Goal: Task Accomplishment & Management: Complete application form

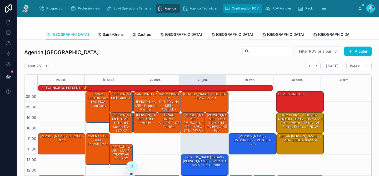
scroll to position [89, 0]
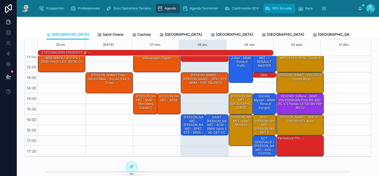
click at [272, 7] on span "RDV Annulés" at bounding box center [281, 8] width 19 height 4
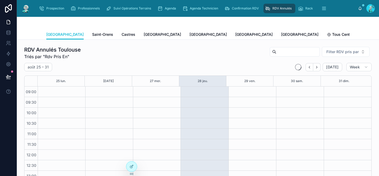
scroll to position [84, 0]
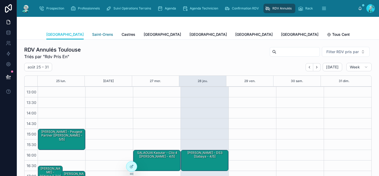
click at [92, 33] on span "Saint-Orens" at bounding box center [102, 34] width 21 height 5
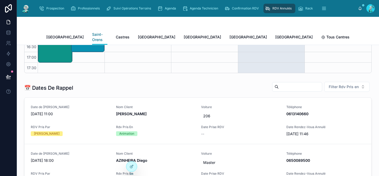
scroll to position [126, 0]
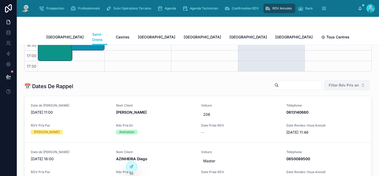
click at [331, 83] on span "Filter Rdv Pris en" at bounding box center [343, 85] width 30 height 5
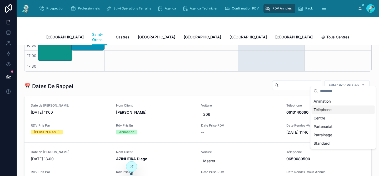
click at [321, 108] on div "Téléphone" at bounding box center [342, 109] width 63 height 8
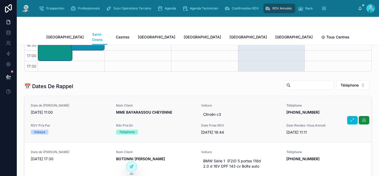
click at [90, 113] on div "Date de Rappel 28/08/2025 11:00" at bounding box center [70, 111] width 79 height 16
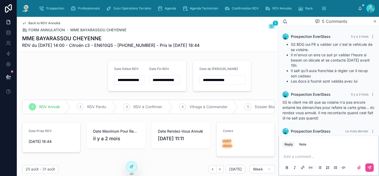
scroll to position [87, 0]
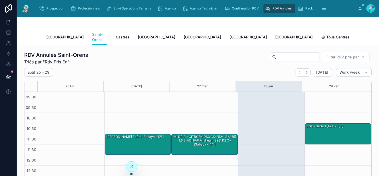
scroll to position [84, 0]
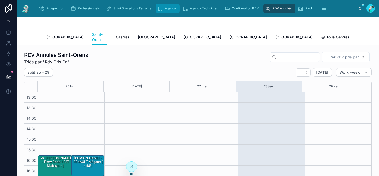
click at [159, 8] on icon "scrollable content" at bounding box center [159, 8] width 5 height 5
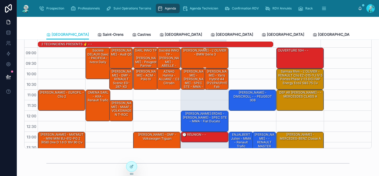
click at [203, 58] on div "[PERSON_NAME] - L'[PERSON_NAME] - BMW Série 3" at bounding box center [205, 58] width 46 height 20
click at [213, 56] on div "[PERSON_NAME] - L'[PERSON_NAME] - BMW Série 3" at bounding box center [205, 52] width 46 height 9
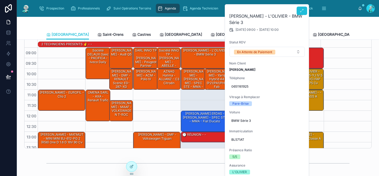
click at [302, 12] on icon at bounding box center [301, 11] width 4 height 4
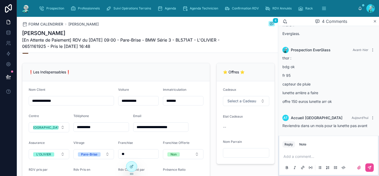
scroll to position [96, 0]
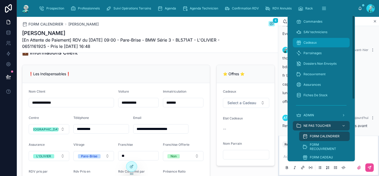
click at [310, 44] on span "Cadeaux" at bounding box center [309, 42] width 13 height 4
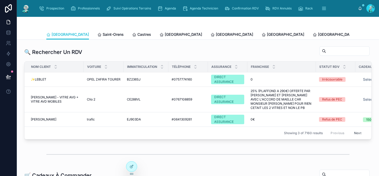
click at [369, 34] on span "Liste Des Cadeaux" at bounding box center [385, 34] width 33 height 5
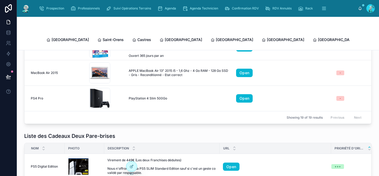
scroll to position [403, 0]
click at [176, 9] on span "Agenda" at bounding box center [170, 8] width 11 height 4
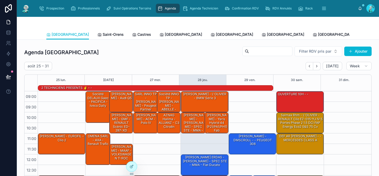
scroll to position [89, 0]
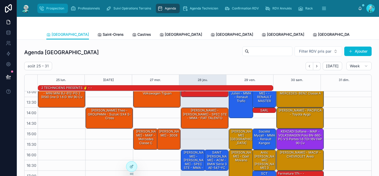
click at [43, 8] on icon "scrollable content" at bounding box center [41, 8] width 5 height 5
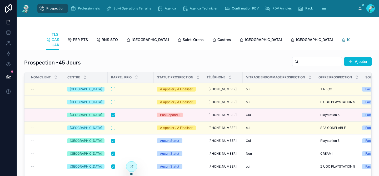
click at [347, 40] on span "[GEOGRAPHIC_DATA]" at bounding box center [365, 39] width 37 height 5
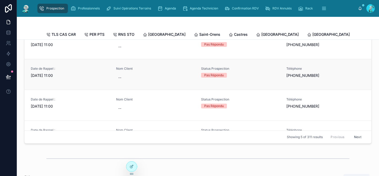
scroll to position [273, 0]
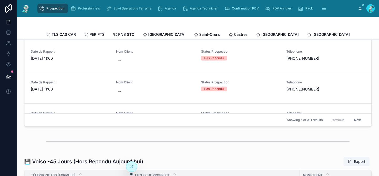
click at [350, 124] on button "Next" at bounding box center [357, 120] width 15 height 8
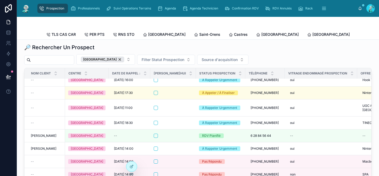
scroll to position [10, 0]
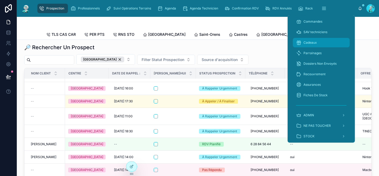
click at [308, 44] on span "Cadeaux" at bounding box center [309, 42] width 13 height 4
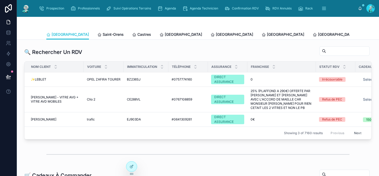
click at [369, 34] on span "Liste Des Cadeaux" at bounding box center [385, 34] width 33 height 5
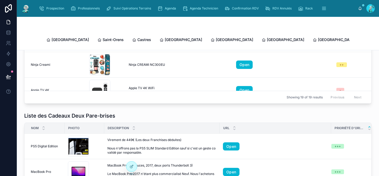
scroll to position [217, 0]
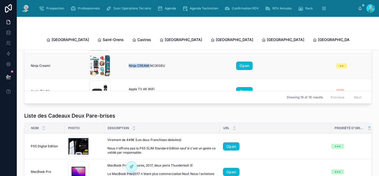
drag, startPoint x: 150, startPoint y: 55, endPoint x: 125, endPoint y: 54, distance: 24.5
click at [125, 54] on td "Ninja CREAMi NC300EU Ninja CREAMi NC300EU" at bounding box center [178, 66] width 107 height 26
copy tr "$_57 .jpeg Ninja CREAMi"
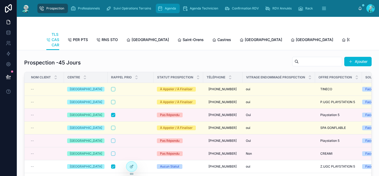
click at [172, 9] on span "Agenda" at bounding box center [170, 8] width 11 height 4
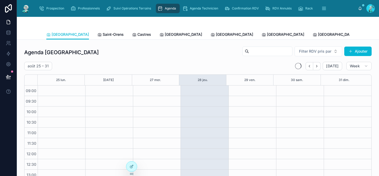
scroll to position [83, 0]
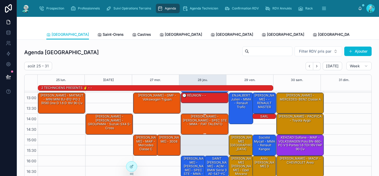
click at [205, 121] on div "[PERSON_NAME] - [PERSON_NAME] - SPEC STE - MMA - FIAT TALENTO" at bounding box center [205, 120] width 46 height 12
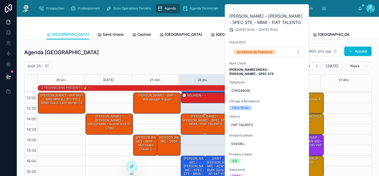
click at [205, 121] on div "[PERSON_NAME] - [PERSON_NAME] - SPEC STE - MMA - FIAT TALENTO" at bounding box center [205, 120] width 46 height 12
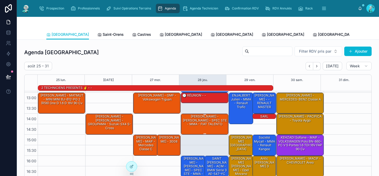
click at [205, 121] on div "[PERSON_NAME] - [PERSON_NAME] - SPEC STE - MMA - FIAT TALENTO" at bounding box center [205, 120] width 46 height 12
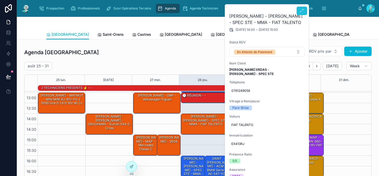
click at [299, 13] on button at bounding box center [301, 11] width 11 height 8
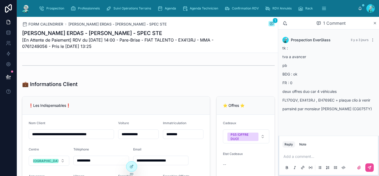
scroll to position [90, 0]
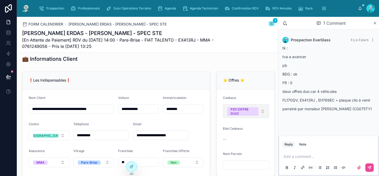
click at [261, 118] on button "PS5 (OFFRE DUO)" at bounding box center [246, 111] width 46 height 14
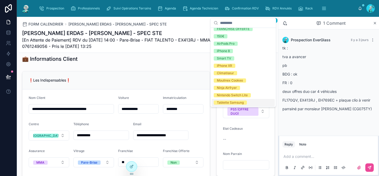
scroll to position [243, 0]
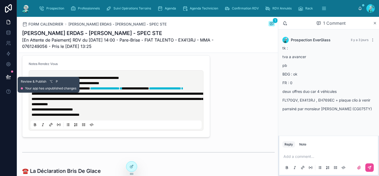
click at [12, 76] on button at bounding box center [9, 76] width 12 height 15
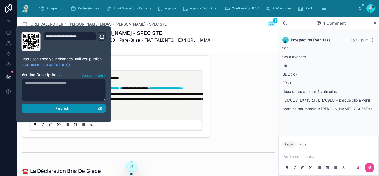
click at [55, 110] on div "Publish" at bounding box center [63, 108] width 77 height 5
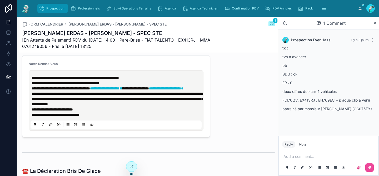
click at [60, 8] on span "Prospection" at bounding box center [55, 8] width 18 height 4
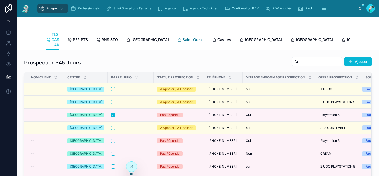
click at [182, 39] on span "Saint-Orens" at bounding box center [192, 39] width 21 height 5
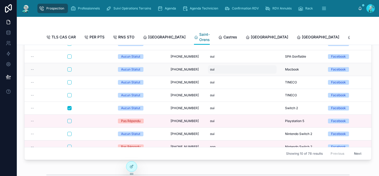
scroll to position [15, 0]
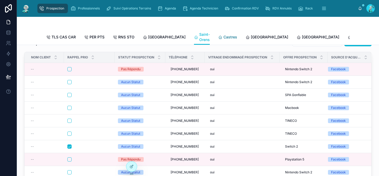
click at [218, 38] on div "Castres" at bounding box center [227, 36] width 19 height 5
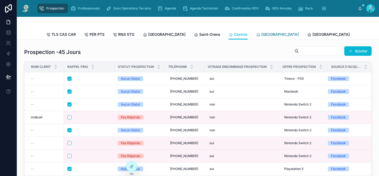
click at [261, 35] on span "[GEOGRAPHIC_DATA]" at bounding box center [279, 34] width 37 height 5
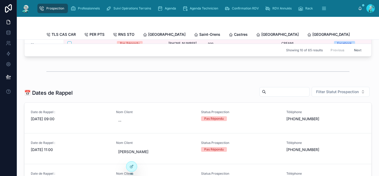
scroll to position [152, 0]
click at [363, 36] on span "[GEOGRAPHIC_DATA]" at bounding box center [381, 34] width 37 height 5
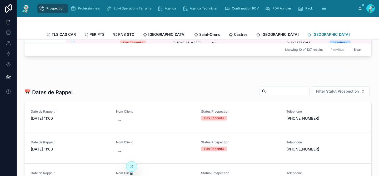
click at [312, 33] on span "[GEOGRAPHIC_DATA]" at bounding box center [330, 34] width 37 height 5
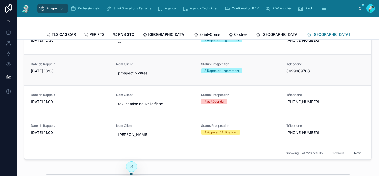
scroll to position [241, 0]
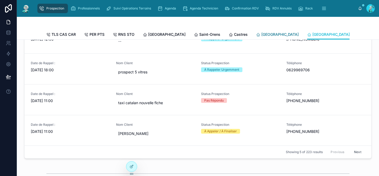
click at [256, 37] on link "[GEOGRAPHIC_DATA]" at bounding box center [277, 35] width 43 height 11
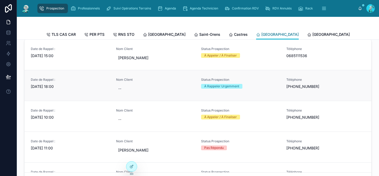
scroll to position [183, 0]
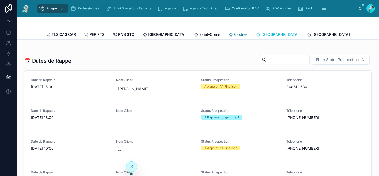
click at [234, 35] on span "Castres" at bounding box center [241, 34] width 14 height 5
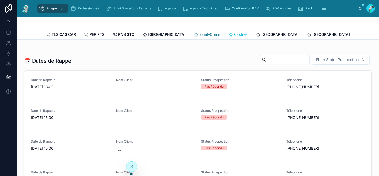
click at [199, 35] on span "Saint-Orens" at bounding box center [209, 34] width 21 height 5
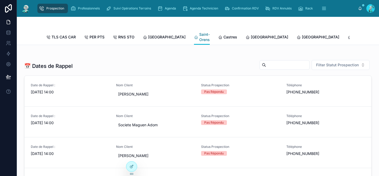
scroll to position [189, 0]
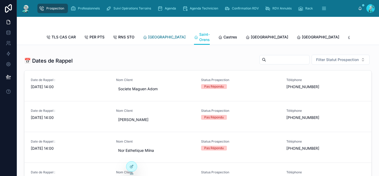
click at [148, 38] on span "[GEOGRAPHIC_DATA]" at bounding box center [166, 36] width 37 height 5
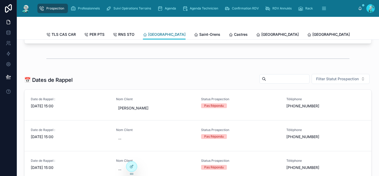
scroll to position [165, 0]
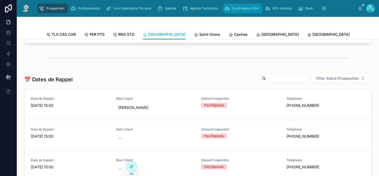
click at [238, 11] on div "Confirmation RDV" at bounding box center [242, 8] width 36 height 8
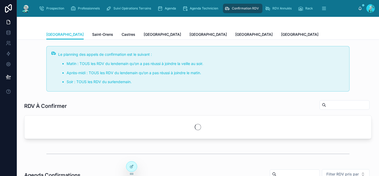
scroll to position [83, 0]
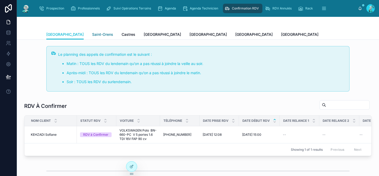
click at [92, 37] on span "Saint-Orens" at bounding box center [102, 34] width 21 height 5
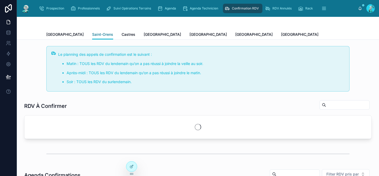
scroll to position [83, 0]
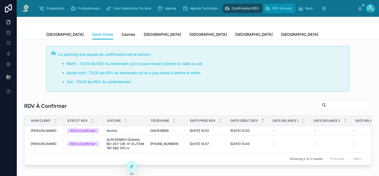
click at [280, 8] on span "RDV Annulés" at bounding box center [281, 8] width 19 height 4
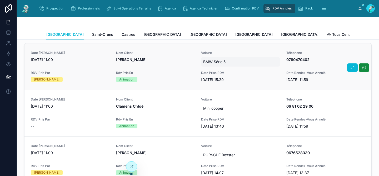
scroll to position [137, 0]
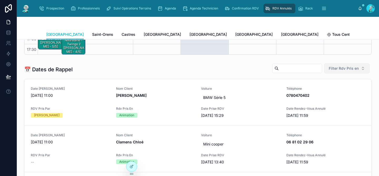
click at [332, 67] on span "Filter Rdv Pris en" at bounding box center [343, 68] width 30 height 5
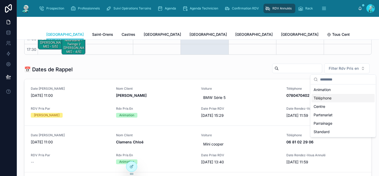
click at [338, 100] on div "Téléphone" at bounding box center [342, 98] width 63 height 8
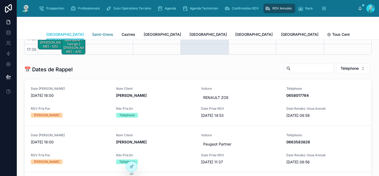
click at [92, 34] on span "Saint-Orens" at bounding box center [102, 34] width 21 height 5
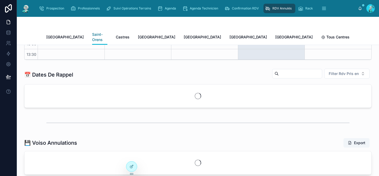
scroll to position [84, 0]
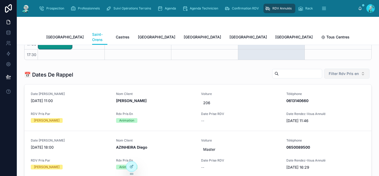
click at [329, 71] on span "Filter Rdv Pris en" at bounding box center [343, 73] width 30 height 5
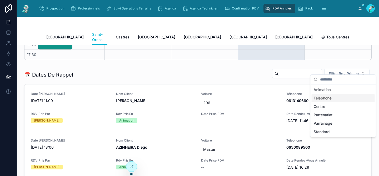
click at [326, 96] on div "Téléphone" at bounding box center [342, 98] width 63 height 8
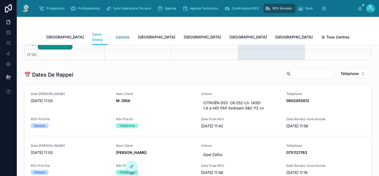
click at [116, 36] on span "Castres" at bounding box center [123, 36] width 14 height 5
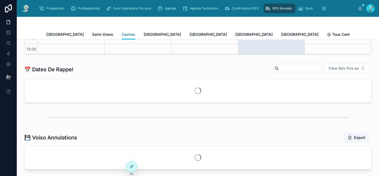
scroll to position [84, 0]
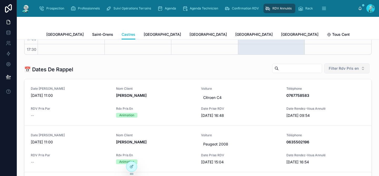
click at [344, 66] on span "Filter Rdv Pris en" at bounding box center [343, 68] width 30 height 5
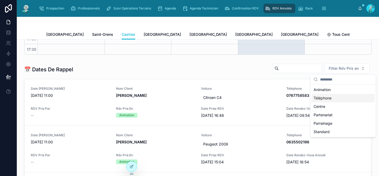
click at [340, 97] on div "Téléphone" at bounding box center [342, 98] width 63 height 8
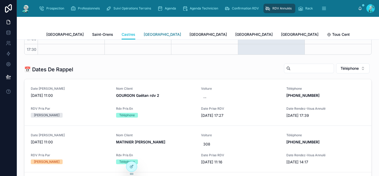
click at [144, 37] on span "[GEOGRAPHIC_DATA]" at bounding box center [162, 34] width 37 height 5
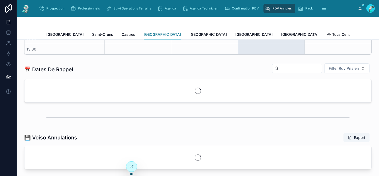
scroll to position [84, 0]
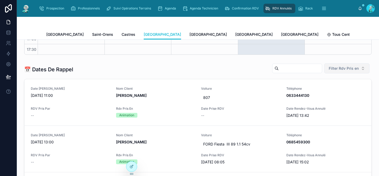
click at [324, 70] on button "Filter Rdv Pris en" at bounding box center [346, 68] width 45 height 10
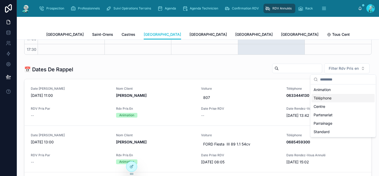
click at [326, 97] on div "Téléphone" at bounding box center [342, 98] width 63 height 8
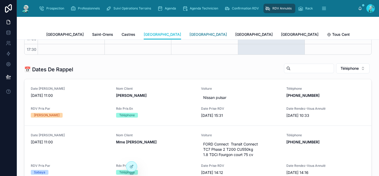
click at [189, 35] on span "[GEOGRAPHIC_DATA]" at bounding box center [207, 34] width 37 height 5
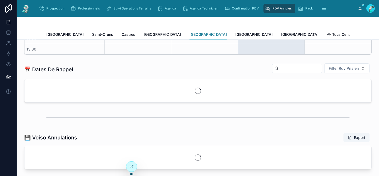
scroll to position [84, 0]
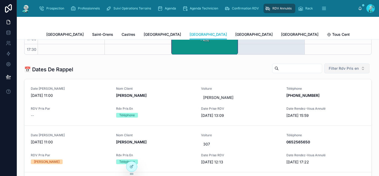
click at [334, 71] on button "Filter Rdv Pris en" at bounding box center [346, 68] width 45 height 10
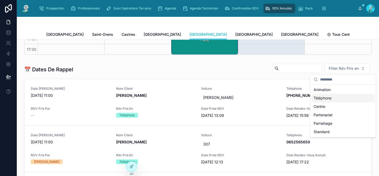
click at [335, 98] on div "Téléphone" at bounding box center [342, 98] width 63 height 8
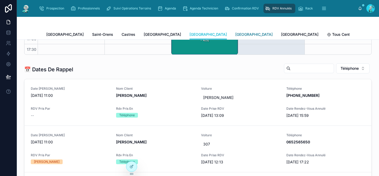
click at [235, 32] on span "[GEOGRAPHIC_DATA]" at bounding box center [253, 34] width 37 height 5
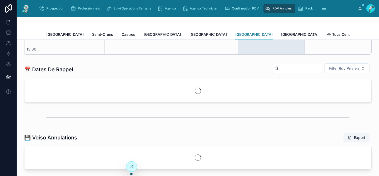
scroll to position [84, 0]
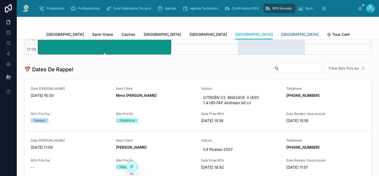
click at [281, 32] on span "[GEOGRAPHIC_DATA]" at bounding box center [299, 34] width 37 height 5
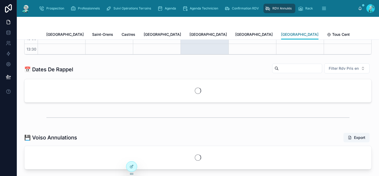
scroll to position [84, 0]
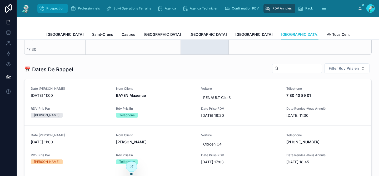
click at [57, 10] on span "Prospection" at bounding box center [55, 8] width 18 height 4
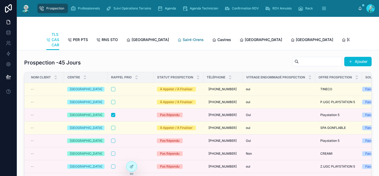
click at [182, 40] on span "Saint-Orens" at bounding box center [192, 39] width 21 height 5
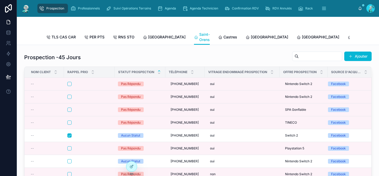
click at [160, 73] on icon at bounding box center [158, 70] width 3 height 3
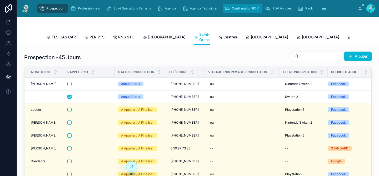
click at [246, 10] on span "Confirmation RDV" at bounding box center [245, 8] width 27 height 4
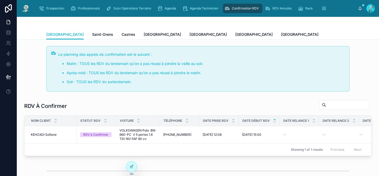
scroll to position [83, 0]
click at [189, 33] on span "[GEOGRAPHIC_DATA]" at bounding box center [207, 34] width 37 height 5
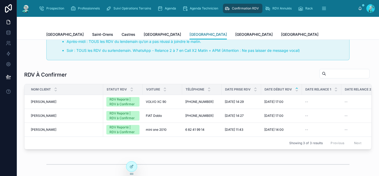
scroll to position [39, 0]
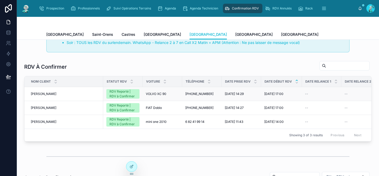
click at [187, 93] on span "[PHONE_NUMBER]" at bounding box center [199, 94] width 28 height 4
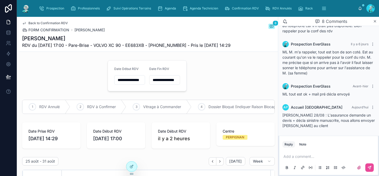
click at [59, 23] on span "Back to Confirmation RDV" at bounding box center [47, 23] width 39 height 4
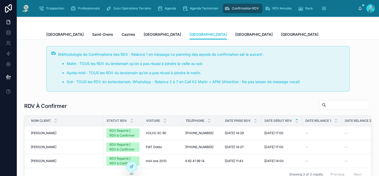
scroll to position [83, 0]
click at [235, 34] on span "[GEOGRAPHIC_DATA]" at bounding box center [253, 34] width 37 height 5
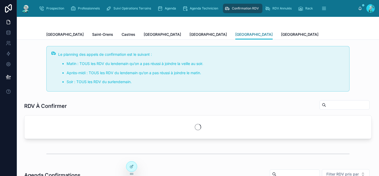
scroll to position [83, 0]
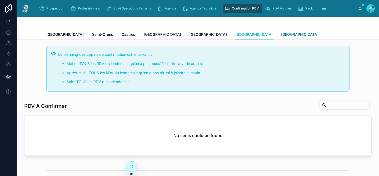
click at [281, 35] on span "[GEOGRAPHIC_DATA]" at bounding box center [299, 34] width 37 height 5
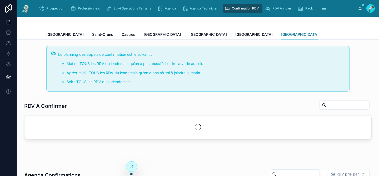
scroll to position [83, 0]
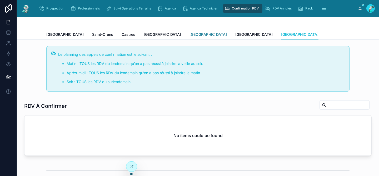
click at [189, 34] on span "[GEOGRAPHIC_DATA]" at bounding box center [207, 34] width 37 height 5
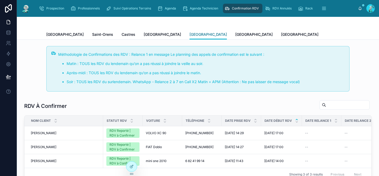
scroll to position [83, 0]
click at [144, 33] on span "[GEOGRAPHIC_DATA]" at bounding box center [162, 34] width 37 height 5
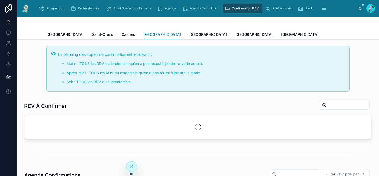
scroll to position [83, 0]
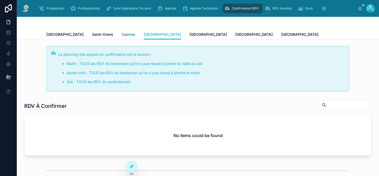
click at [121, 35] on span "Castres" at bounding box center [128, 34] width 14 height 5
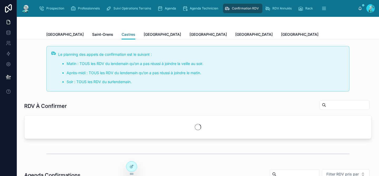
scroll to position [83, 0]
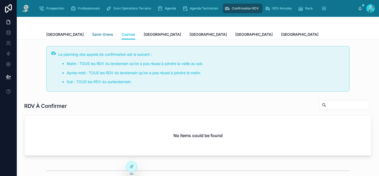
click at [92, 34] on span "Saint-Orens" at bounding box center [102, 34] width 21 height 5
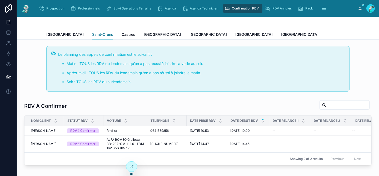
scroll to position [83, 0]
click at [51, 33] on span "[GEOGRAPHIC_DATA]" at bounding box center [64, 34] width 37 height 5
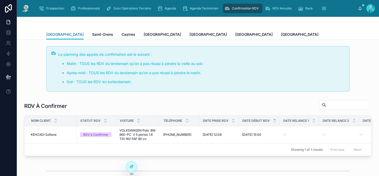
scroll to position [83, 0]
click at [58, 6] on span "Prospection" at bounding box center [55, 8] width 18 height 4
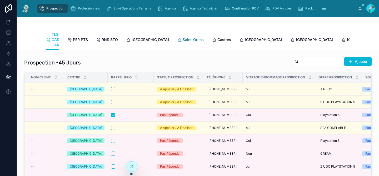
click at [182, 40] on span "Saint-Orens" at bounding box center [192, 39] width 21 height 5
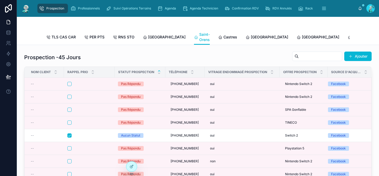
click at [159, 73] on icon at bounding box center [158, 70] width 3 height 3
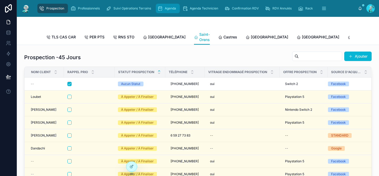
click at [171, 7] on span "Agenda" at bounding box center [170, 8] width 11 height 4
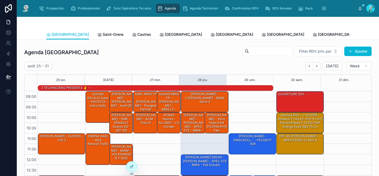
scroll to position [89, 0]
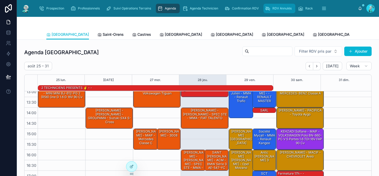
click at [285, 8] on span "RDV Annulés" at bounding box center [281, 8] width 19 height 4
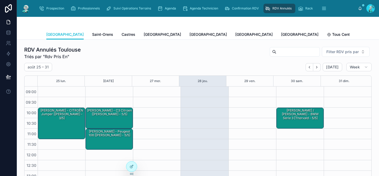
scroll to position [84, 0]
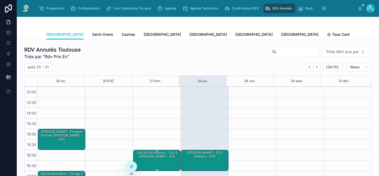
click at [160, 158] on div "SALAOUAI Kaoutar - Clio 4 [[PERSON_NAME] - 4/5]" at bounding box center [157, 154] width 46 height 9
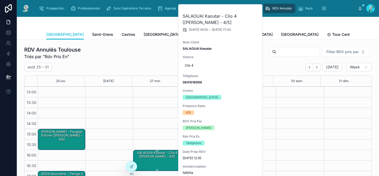
click at [160, 158] on div "SALAOUAI Kaoutar - Clio 4 [[PERSON_NAME] - 4/5]" at bounding box center [157, 154] width 46 height 9
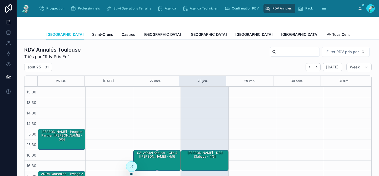
click at [160, 158] on div "SALAOUAI Kaoutar - Clio 4 [[PERSON_NAME] - 4/5]" at bounding box center [157, 154] width 46 height 9
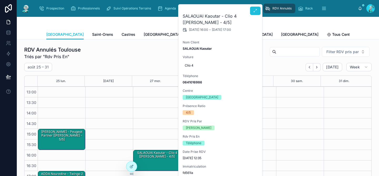
click at [255, 11] on icon at bounding box center [255, 11] width 4 height 4
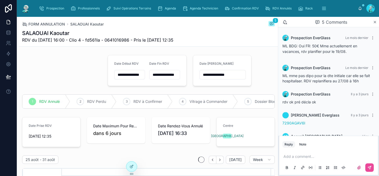
scroll to position [18, 0]
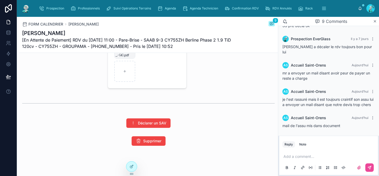
scroll to position [997, 0]
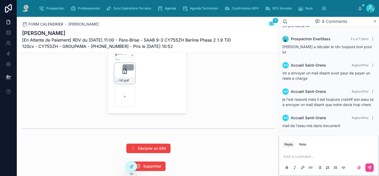
click at [118, 75] on div "_.-(4) .pdf" at bounding box center [124, 73] width 21 height 21
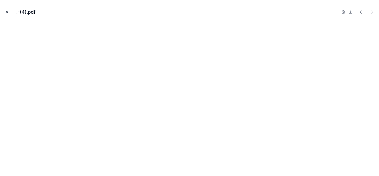
click at [8, 13] on icon "Close modal" at bounding box center [7, 12] width 4 height 4
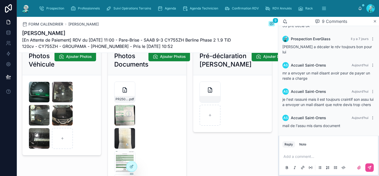
scroll to position [816, 0]
click at [175, 11] on div "Agenda" at bounding box center [167, 8] width 21 height 8
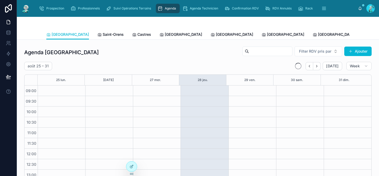
scroll to position [83, 0]
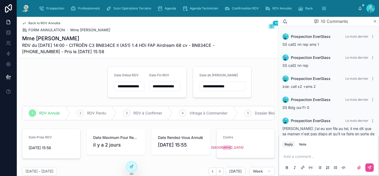
scroll to position [129, 0]
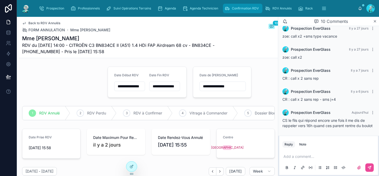
type input "**********"
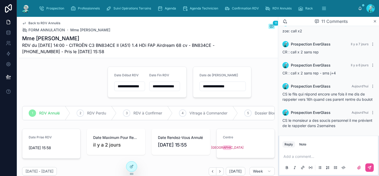
scroll to position [155, 0]
